Goal: Information Seeking & Learning: Find specific fact

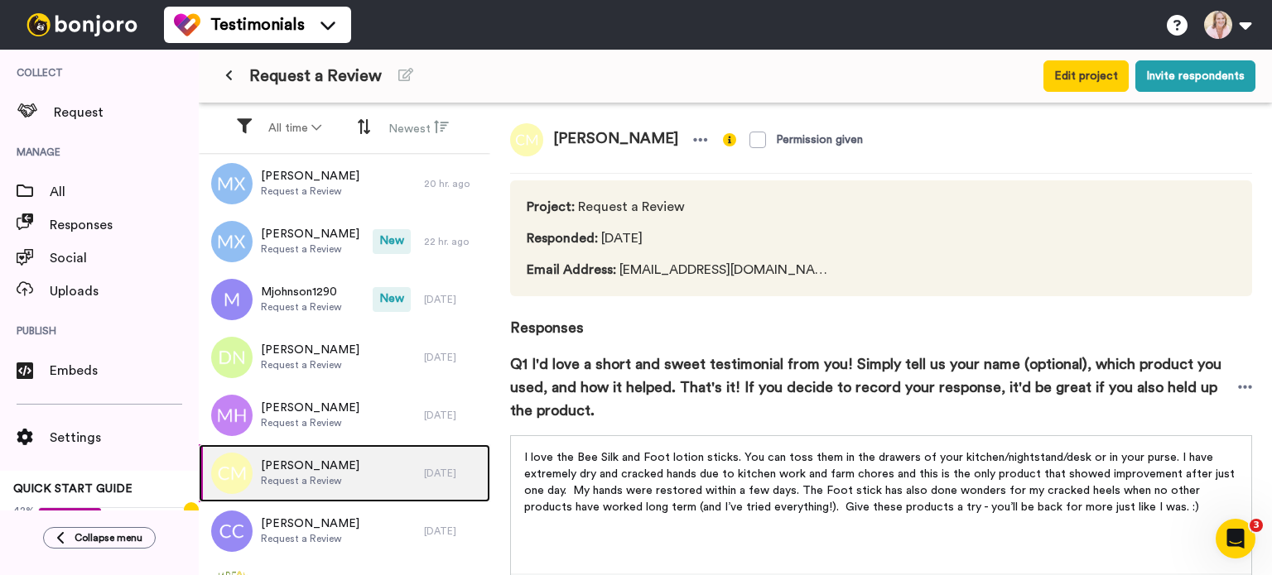
click at [301, 463] on span "Christina McKim" at bounding box center [310, 466] width 99 height 17
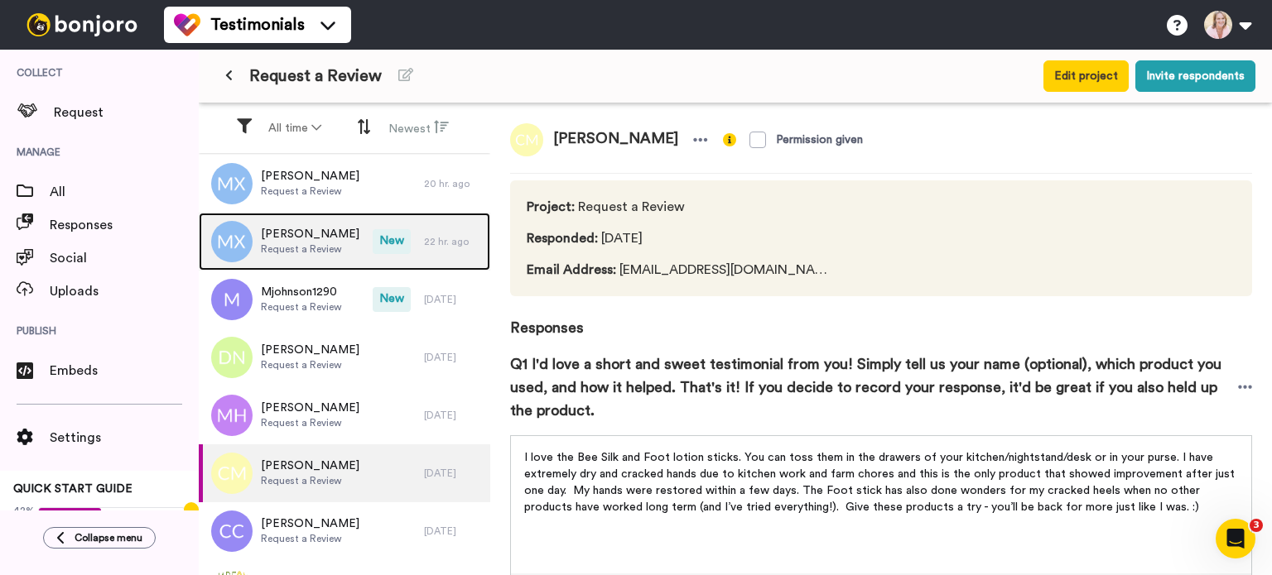
click at [282, 240] on span "Mandy Xenos" at bounding box center [310, 234] width 99 height 17
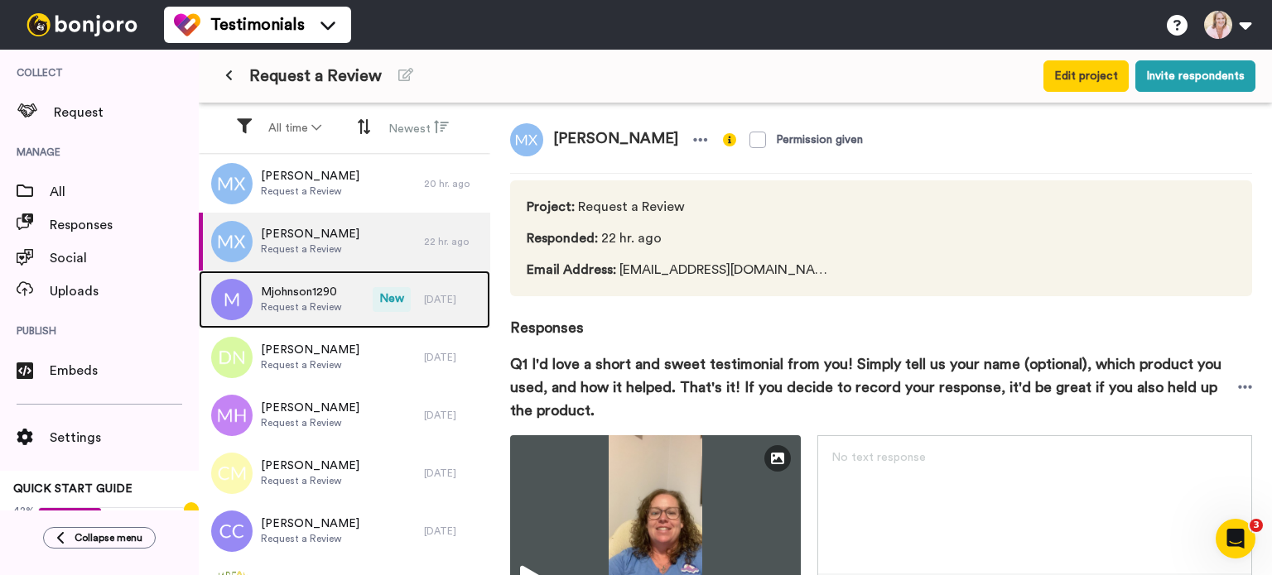
click at [295, 301] on span "Request a Review" at bounding box center [301, 307] width 81 height 13
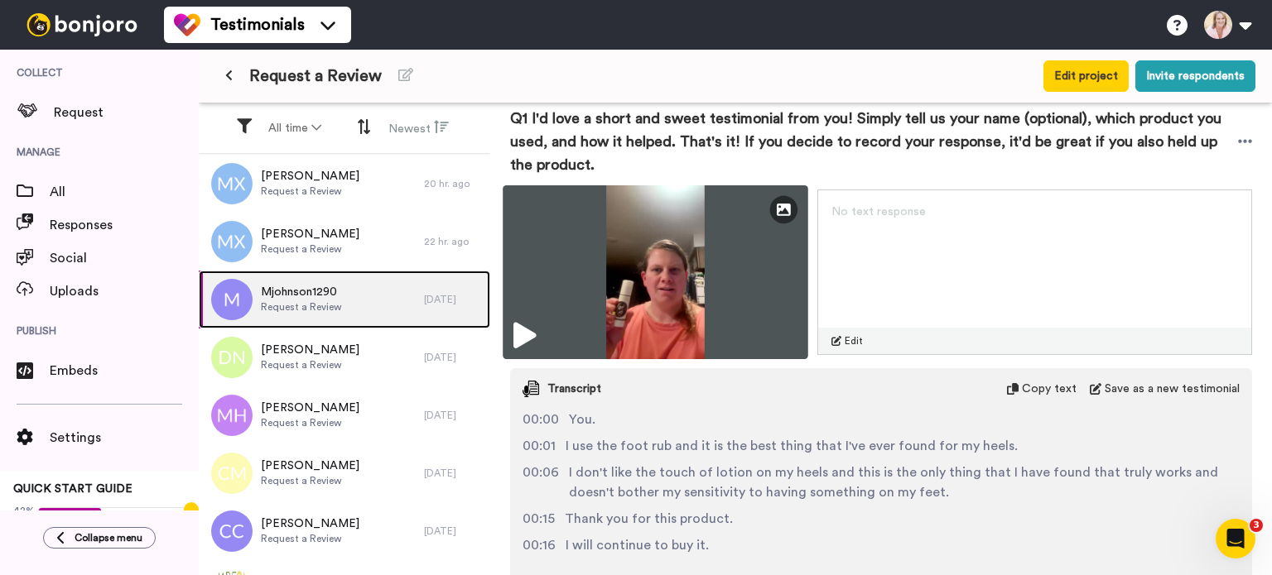
scroll to position [248, 0]
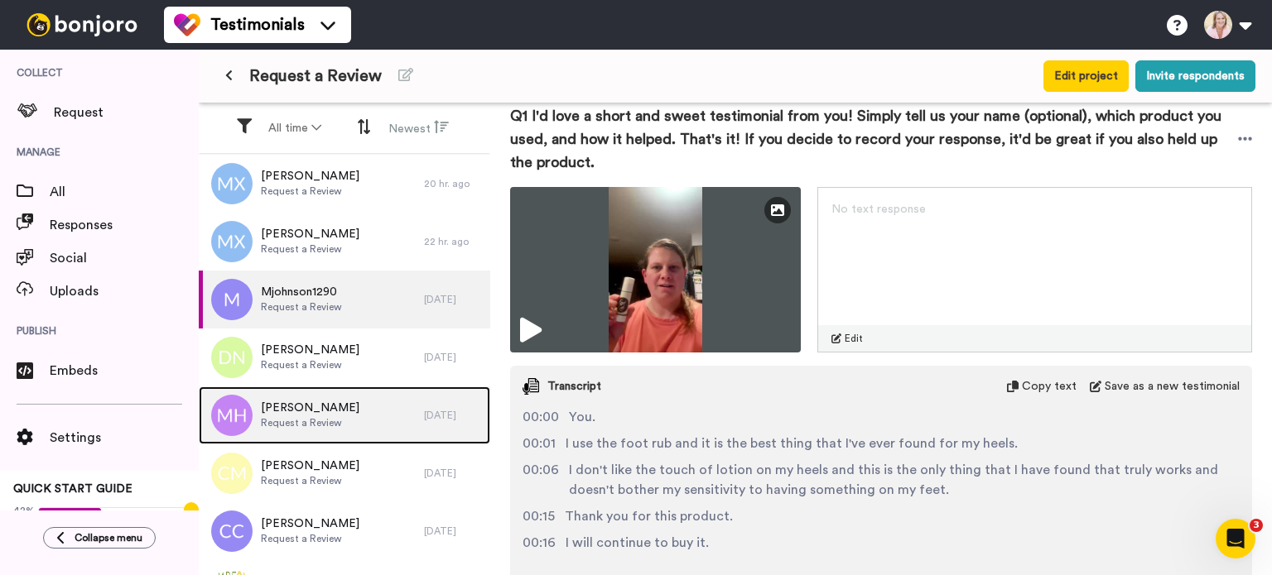
click at [306, 409] on span "Mike Harwood" at bounding box center [310, 408] width 99 height 17
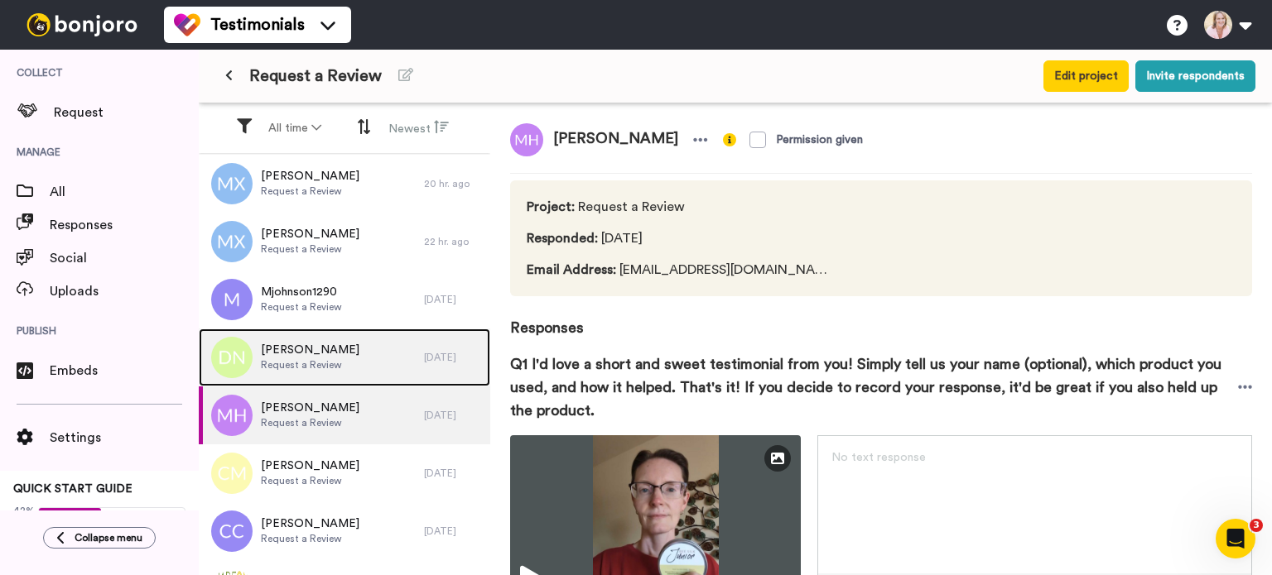
click at [308, 344] on span "Donna Novak" at bounding box center [310, 350] width 99 height 17
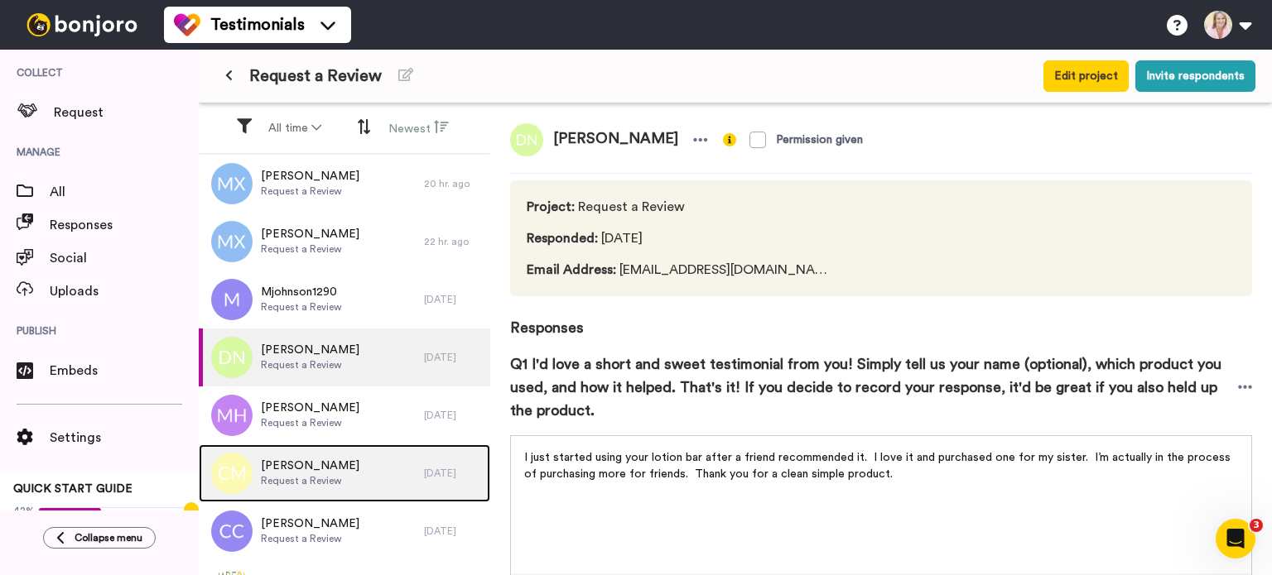
click at [302, 459] on span "Christina McKim" at bounding box center [310, 466] width 99 height 17
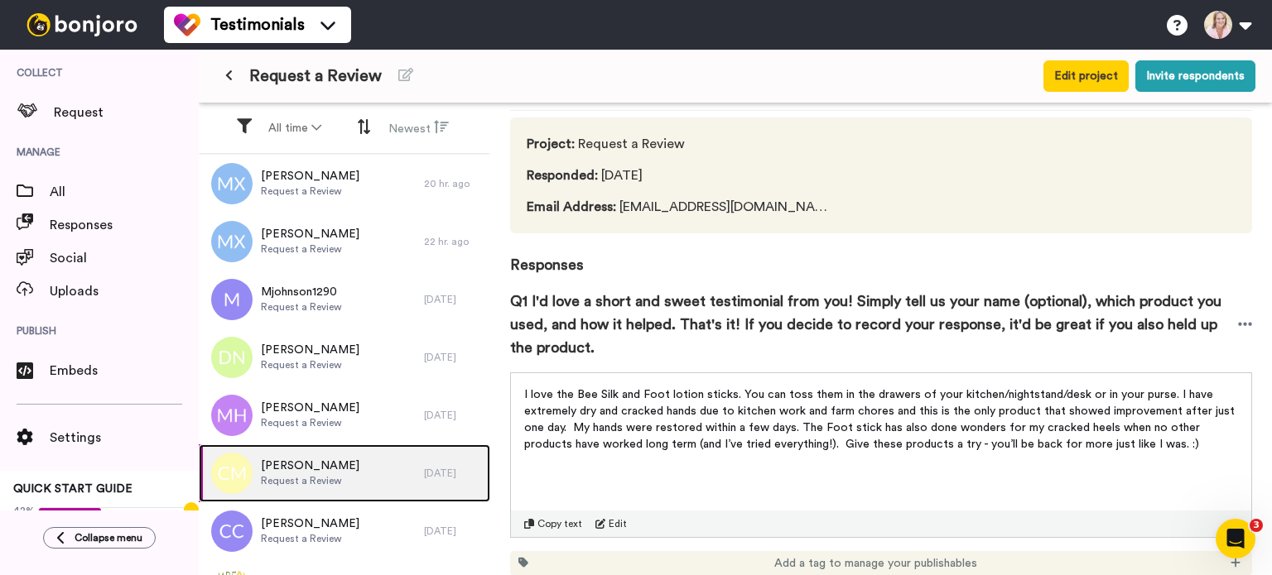
scroll to position [123, 0]
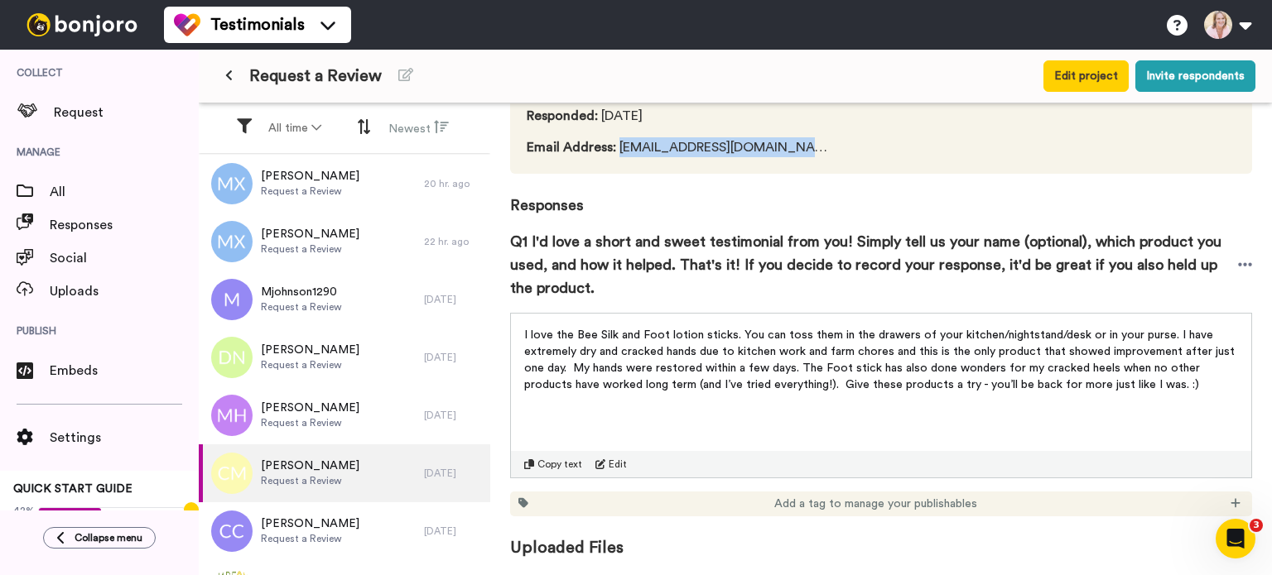
drag, startPoint x: 776, startPoint y: 147, endPoint x: 617, endPoint y: 153, distance: 159.1
click at [617, 153] on div "Project : Request a Review Responded : 5 days ago Email Address : crfloyd916@ya…" at bounding box center [881, 116] width 742 height 116
copy span "crfloyd916@yahoo.com"
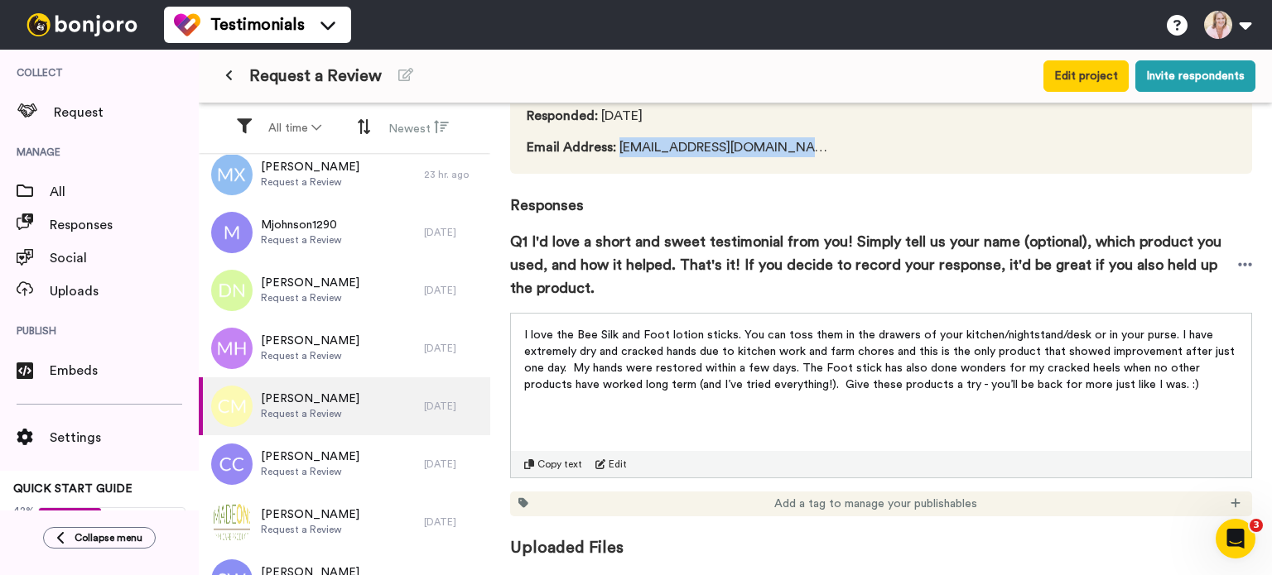
scroll to position [0, 0]
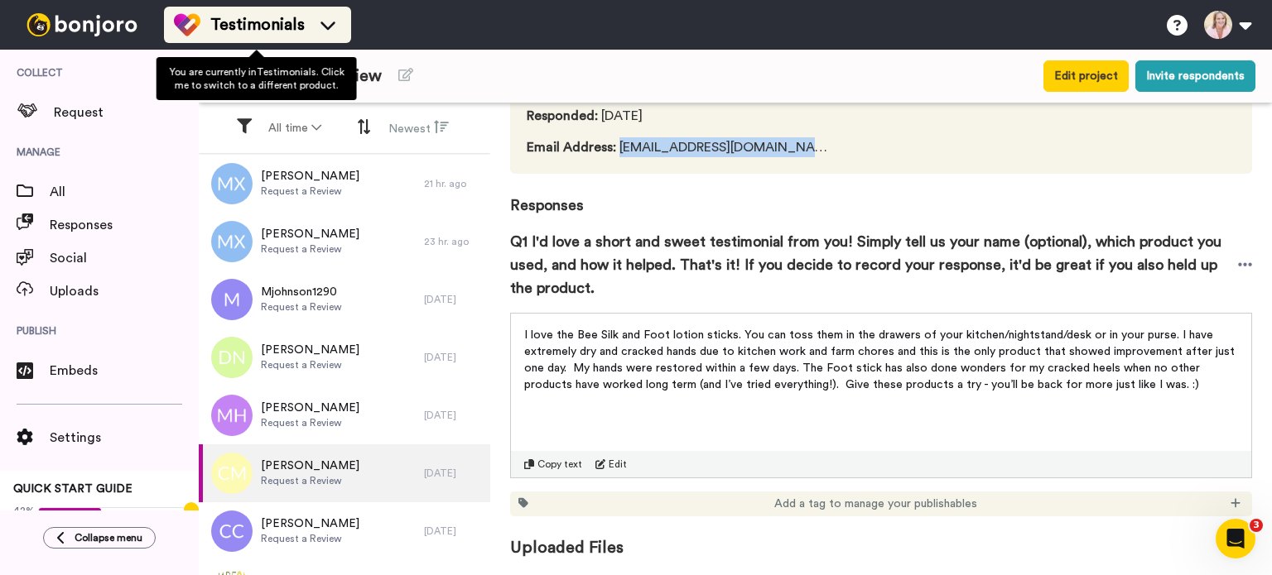
click at [265, 26] on span "Testimonials" at bounding box center [257, 24] width 94 height 23
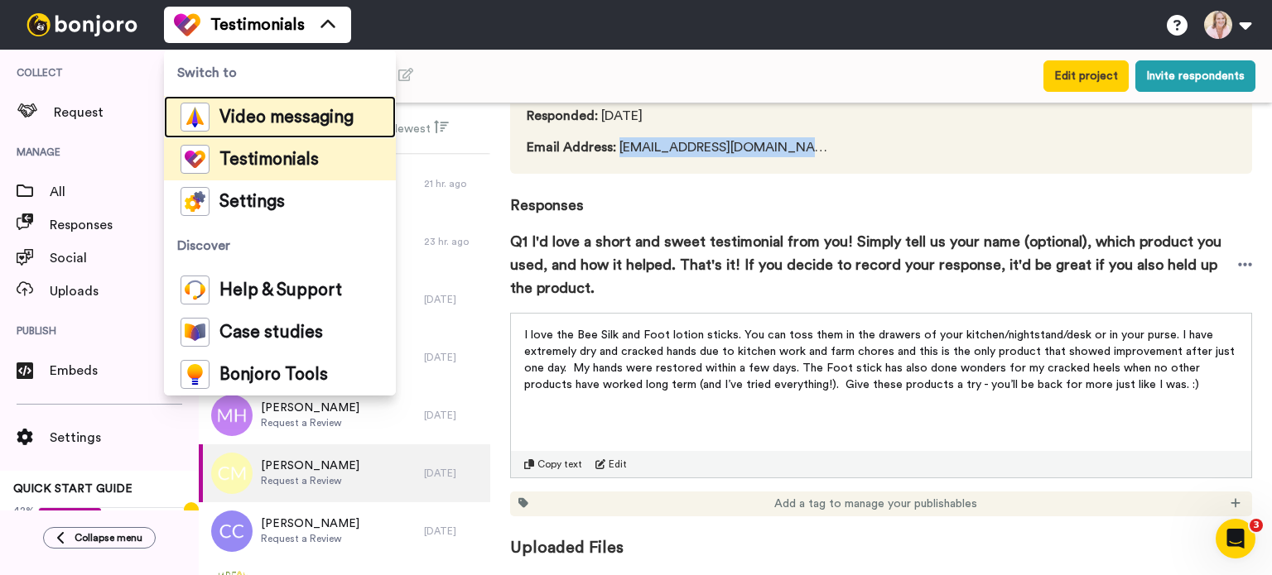
click at [240, 119] on span "Video messaging" at bounding box center [286, 117] width 134 height 17
